Goal: Check status: Check status

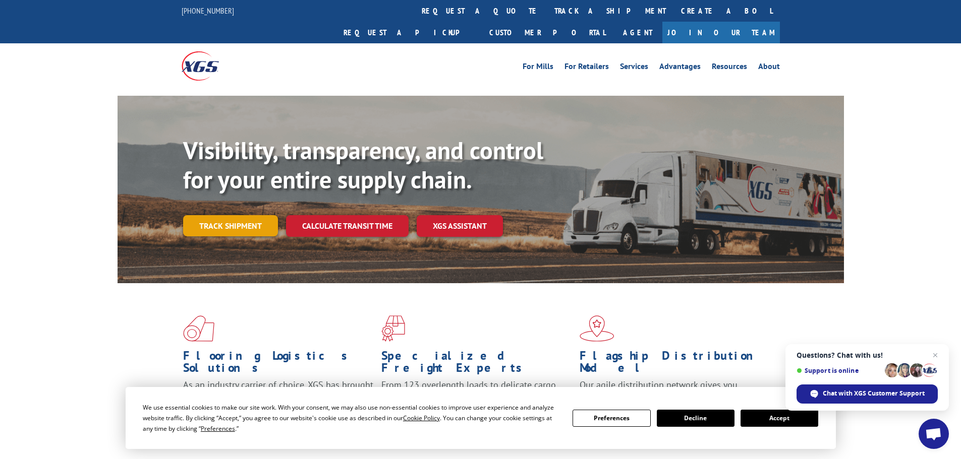
click at [224, 215] on link "Track shipment" at bounding box center [230, 225] width 95 height 21
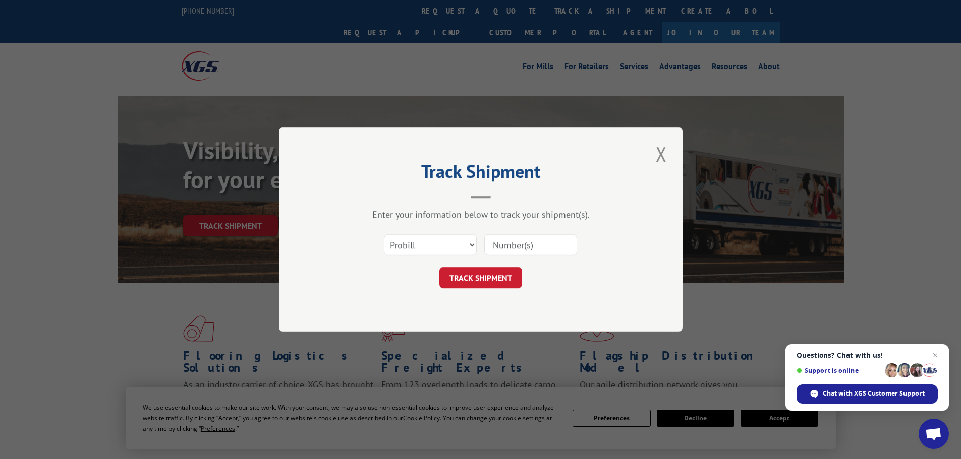
click at [565, 247] on input at bounding box center [530, 244] width 93 height 21
type input "17153249"
click at [490, 281] on button "TRACK SHIPMENT" at bounding box center [480, 277] width 83 height 21
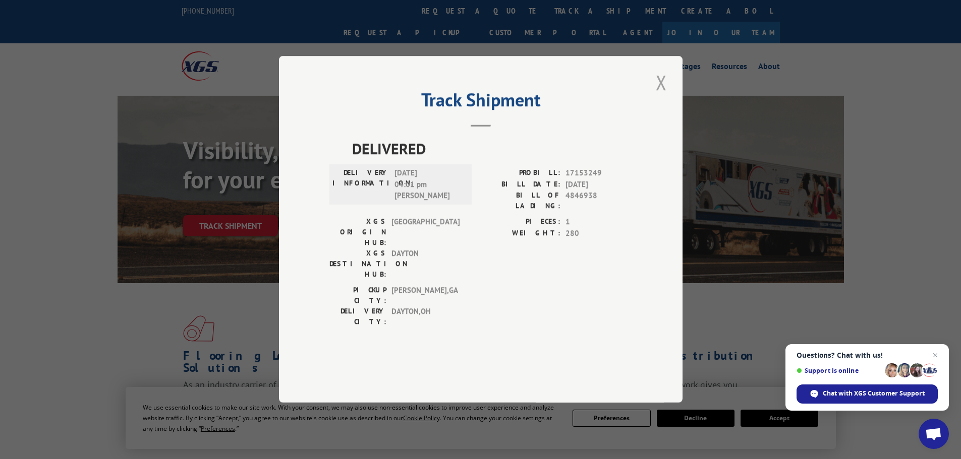
click at [660, 96] on button "Close modal" at bounding box center [660, 83] width 17 height 28
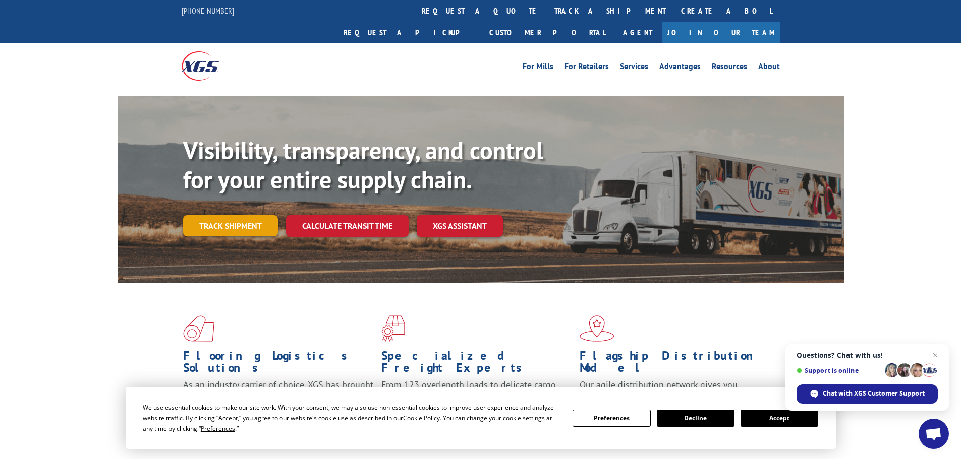
click at [236, 215] on link "Track shipment" at bounding box center [230, 225] width 95 height 21
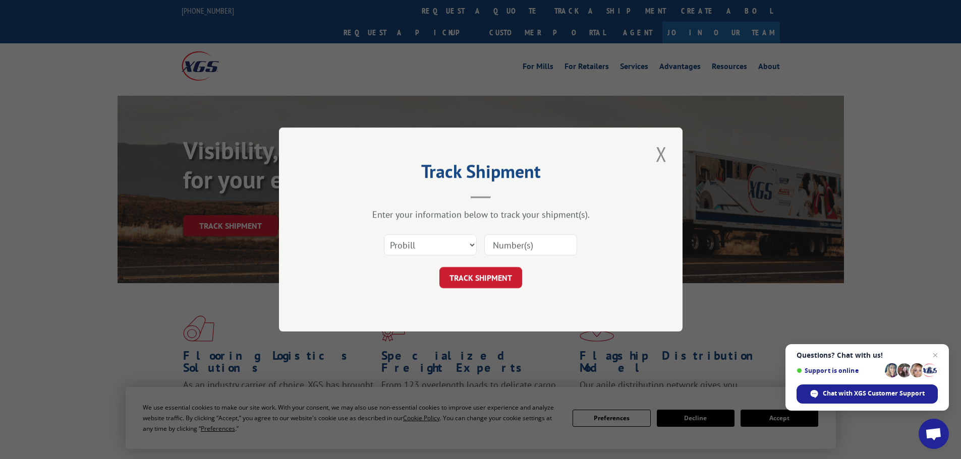
click at [555, 249] on input at bounding box center [530, 244] width 93 height 21
type input "260118250807"
click at [490, 278] on button "TRACK SHIPMENT" at bounding box center [480, 277] width 83 height 21
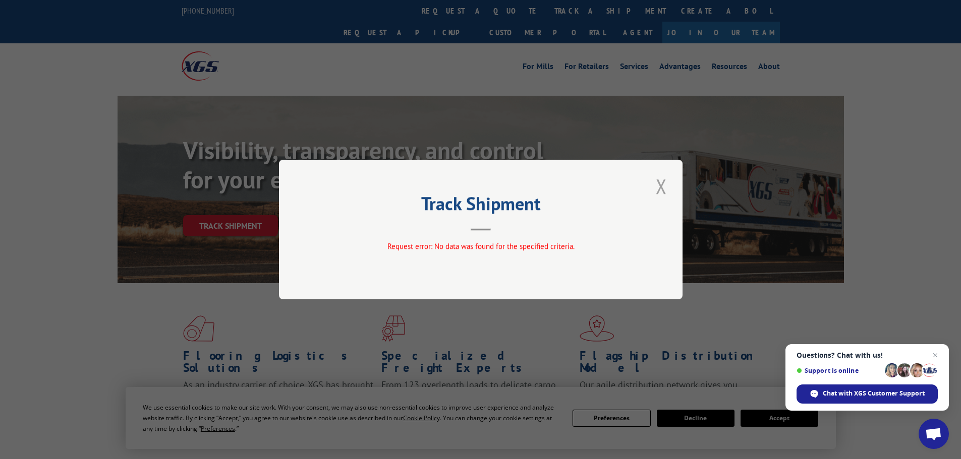
click at [664, 188] on button "Close modal" at bounding box center [660, 186] width 17 height 28
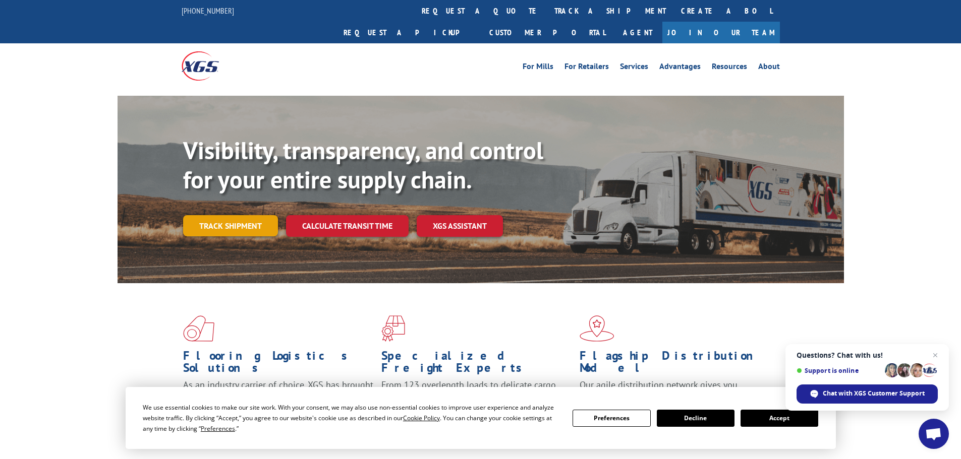
click at [219, 215] on link "Track shipment" at bounding box center [230, 225] width 95 height 21
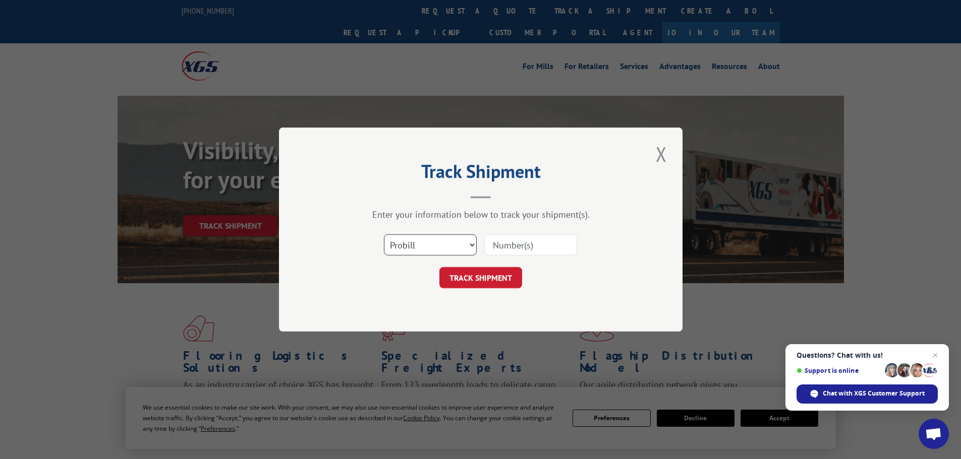
click at [425, 238] on select "Select category... Probill BOL PO" at bounding box center [430, 244] width 93 height 21
select select "bol"
click at [384, 234] on select "Select category... Probill BOL PO" at bounding box center [430, 244] width 93 height 21
click at [527, 251] on input at bounding box center [530, 244] width 93 height 21
type input "423191"
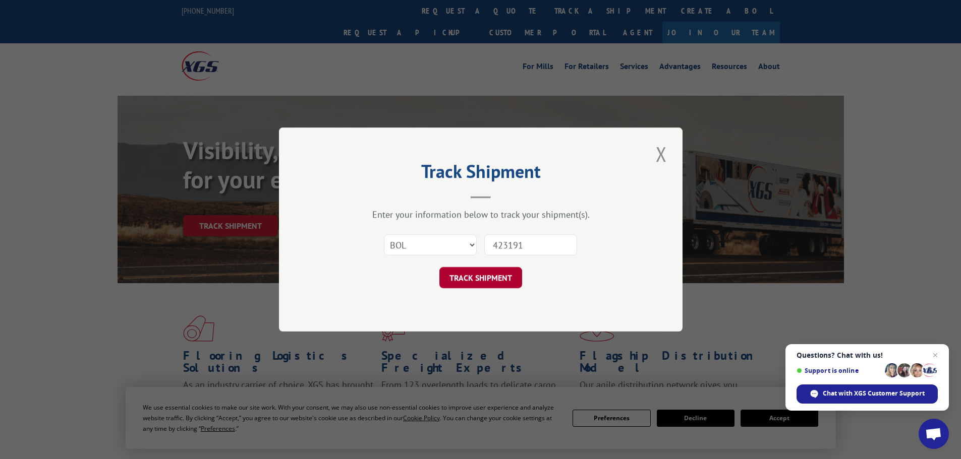
click at [481, 277] on button "TRACK SHIPMENT" at bounding box center [480, 277] width 83 height 21
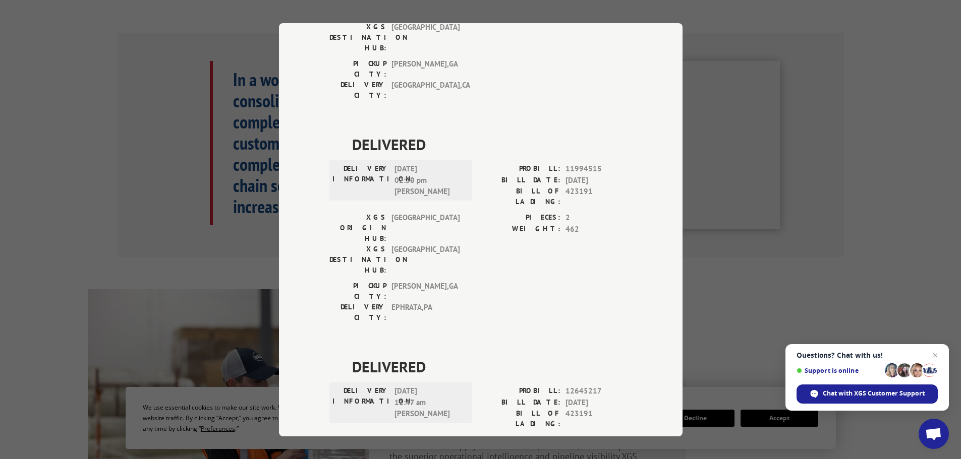
scroll to position [28, 0]
